Goal: Task Accomplishment & Management: Complete application form

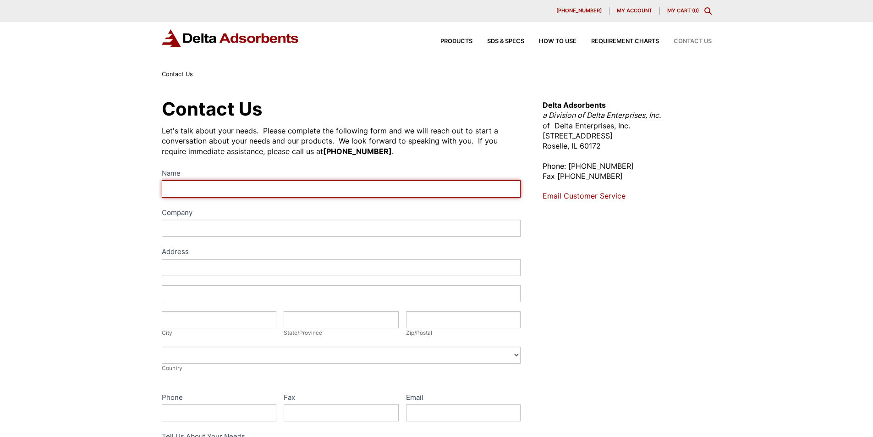
click at [223, 197] on input "Name" at bounding box center [341, 188] width 359 height 17
type input "Brandy"
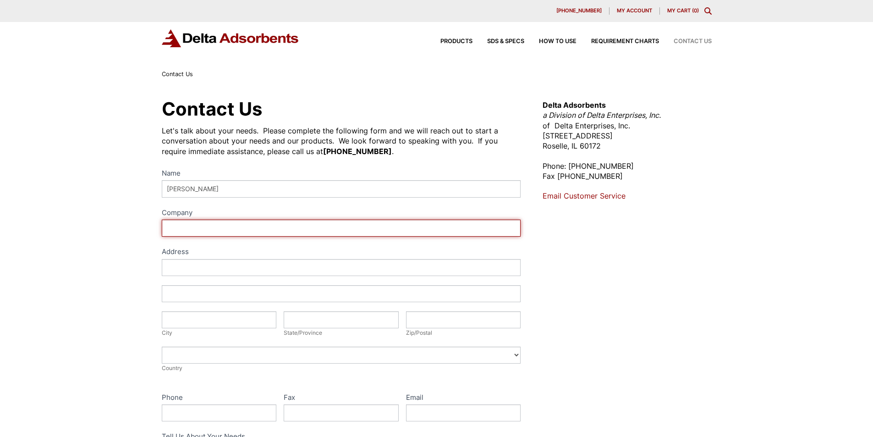
click at [231, 237] on input "Company" at bounding box center [341, 228] width 359 height 17
type input "Stiedemann - Jakubowski"
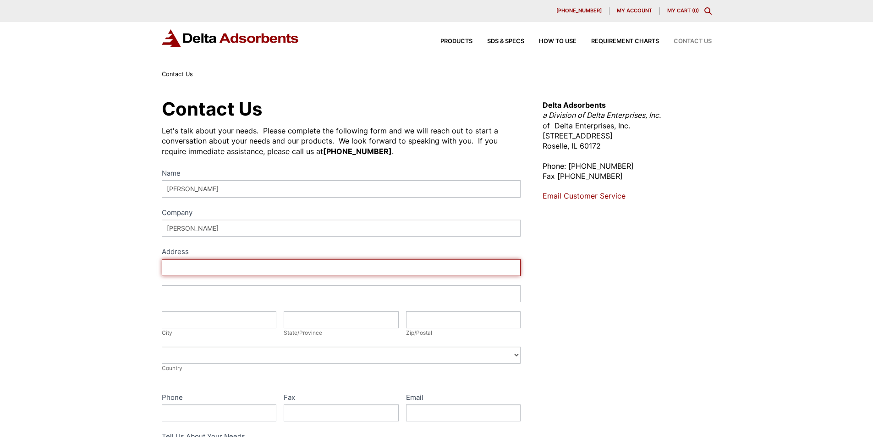
click at [204, 276] on input "Address" at bounding box center [341, 267] width 359 height 17
type input "7349 Marjolaine Glen"
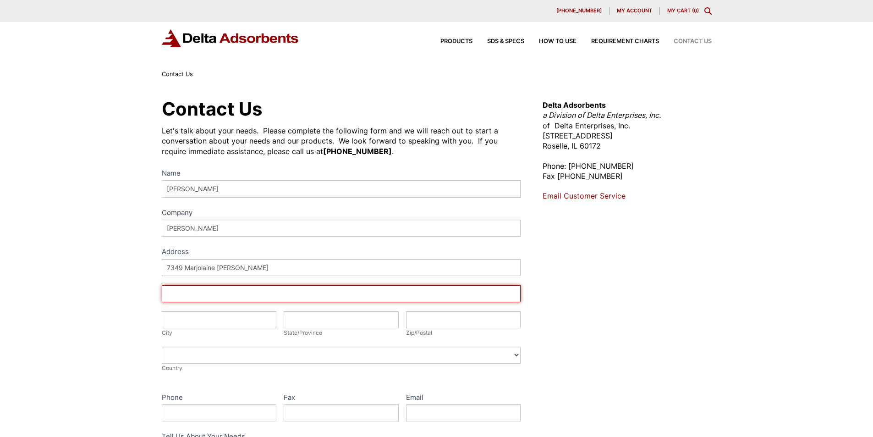
click at [220, 302] on input "Address" at bounding box center [341, 293] width 359 height 17
type input "7349 Marjolaine Glen"
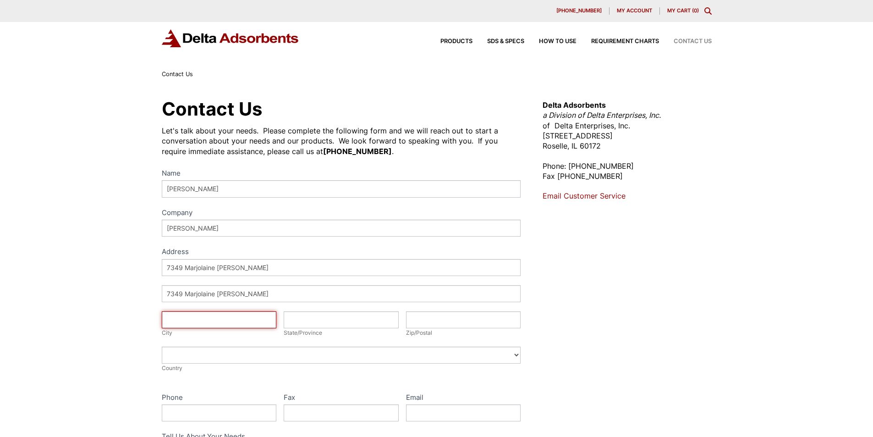
click at [175, 328] on input "City" at bounding box center [219, 319] width 115 height 17
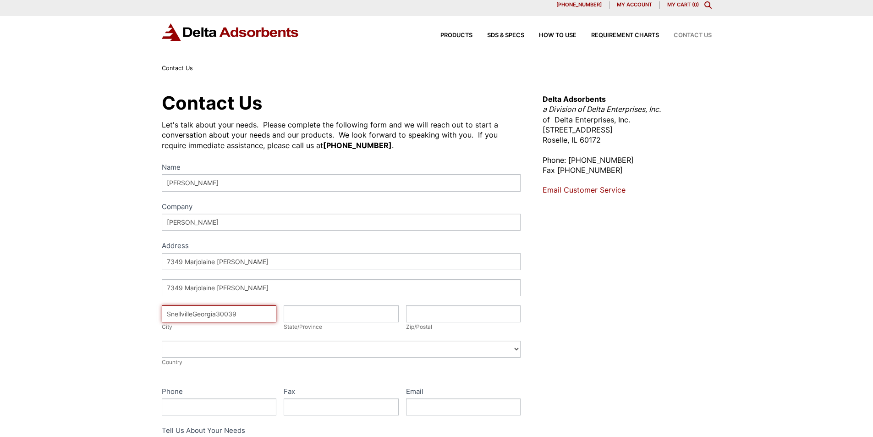
type input "SnellvilleGeorgia30039"
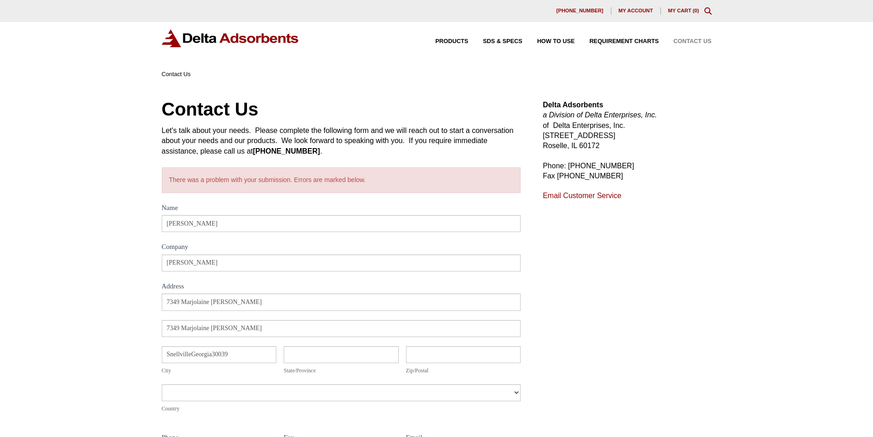
click at [183, 422] on div "Address 7349 Marjolaine Glen Address 7349 Marjolaine Glen City SnellvilleGeorgi…" at bounding box center [341, 357] width 359 height 129
click at [297, 422] on div "Address 7349 Marjolaine Glen Address 7349 Marjolaine Glen City SnellvilleGeorgi…" at bounding box center [341, 357] width 359 height 129
click at [418, 422] on div "Address 7349 Marjolaine Glen Address 7349 Marjolaine Glen City SnellvilleGeorgi…" at bounding box center [341, 357] width 359 height 129
click at [0, 302] on div "Contact Us Let's talk about your needs. Please complete the following form and …" at bounding box center [436, 357] width 873 height 556
click at [622, 8] on span "My account" at bounding box center [636, 10] width 34 height 5
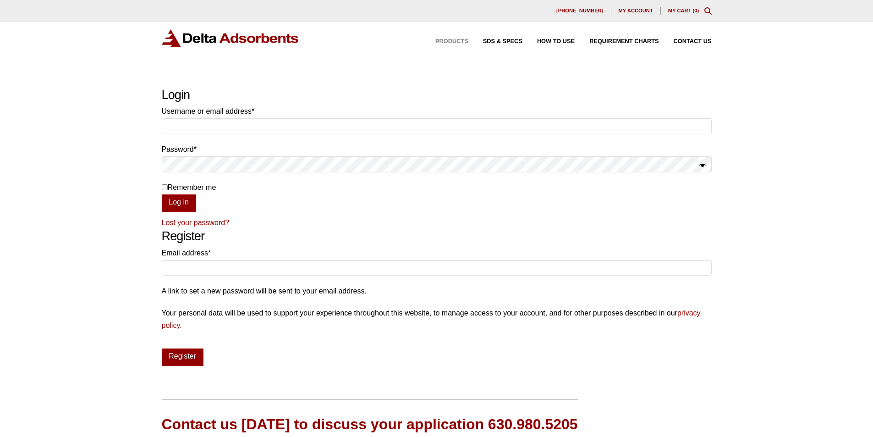
click at [428, 44] on div "Products" at bounding box center [445, 42] width 48 height 6
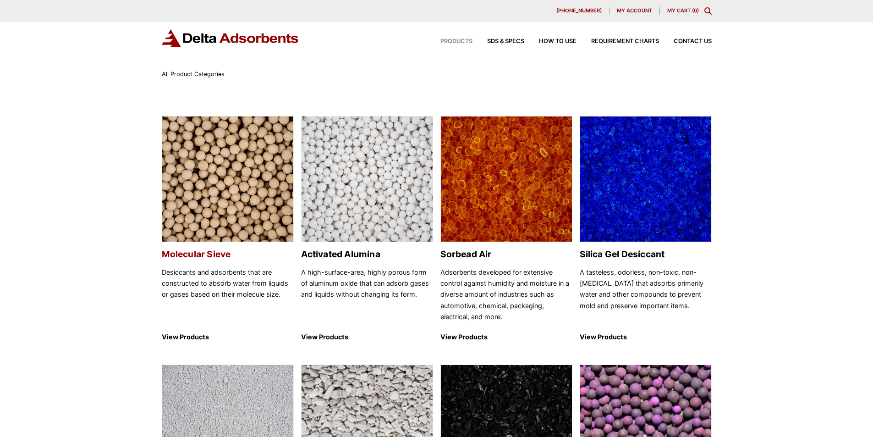
click at [180, 242] on img at bounding box center [227, 179] width 131 height 126
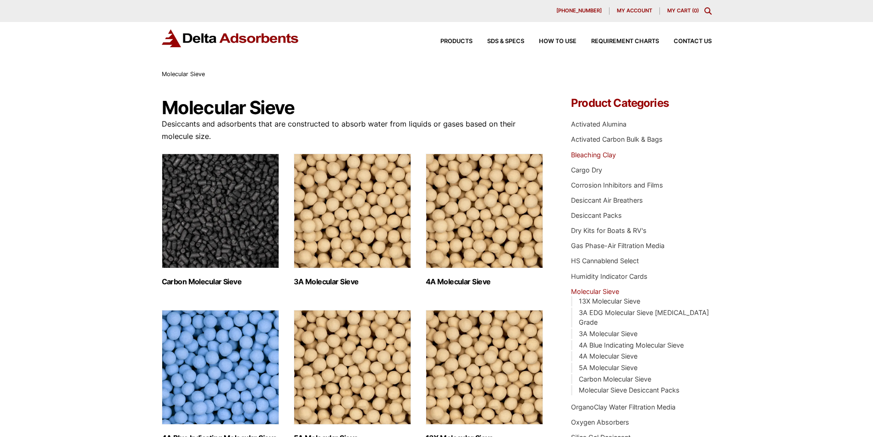
click at [578, 159] on link "Bleaching Clay" at bounding box center [593, 155] width 45 height 8
